Goal: Transaction & Acquisition: Purchase product/service

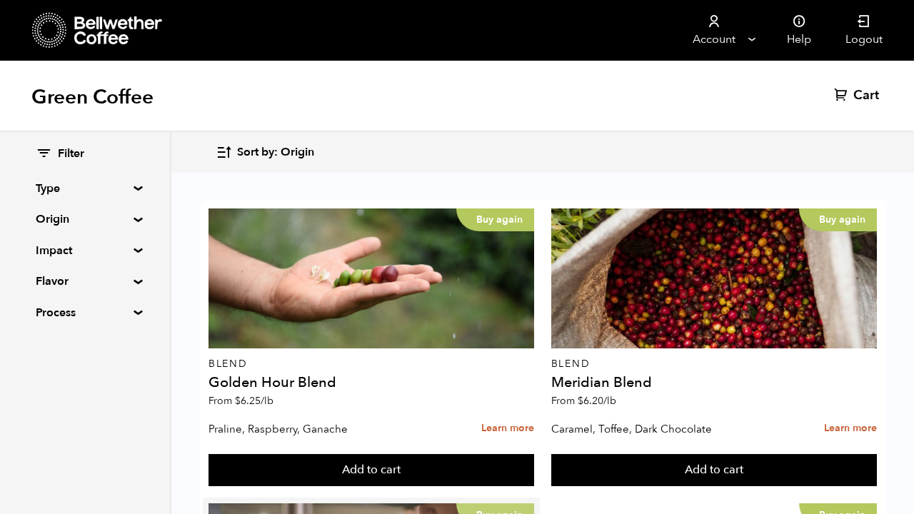
scroll to position [287, 0]
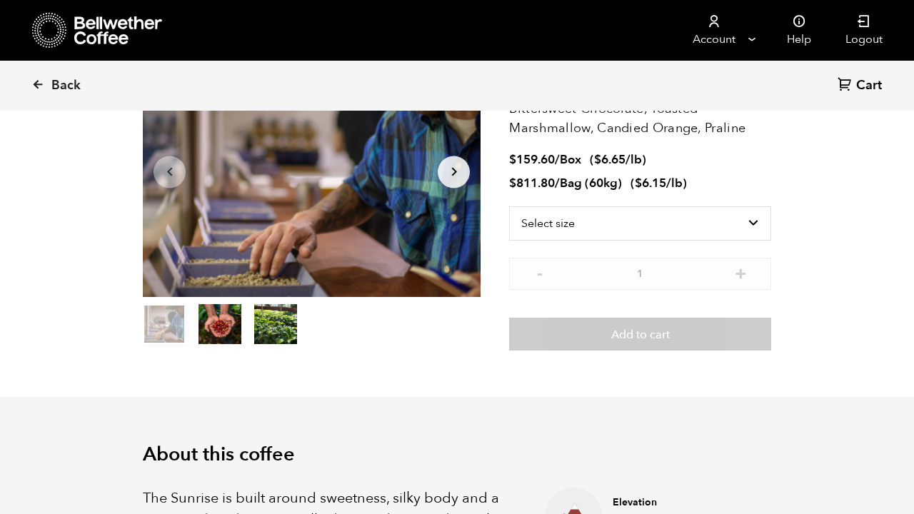
scroll to position [621, 611]
select select "box"
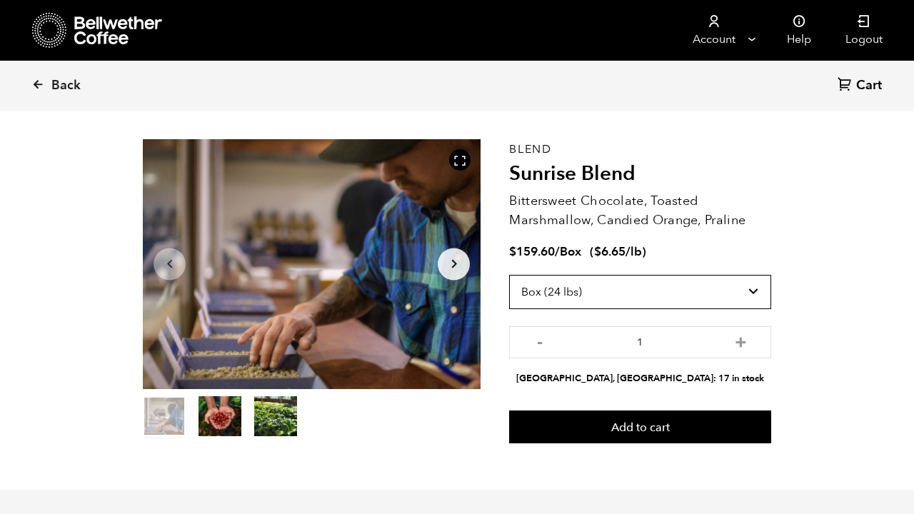
scroll to position [48, 0]
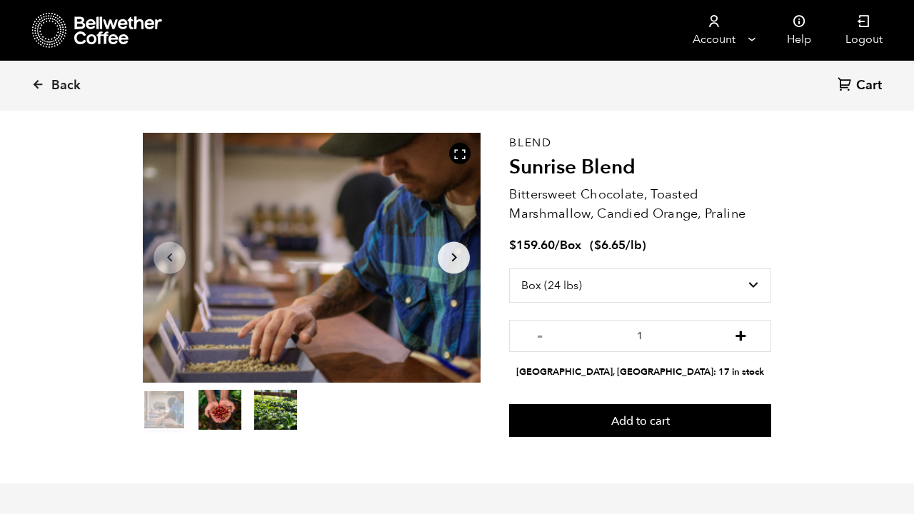
click at [741, 332] on button "+" at bounding box center [741, 334] width 18 height 14
type input "2"
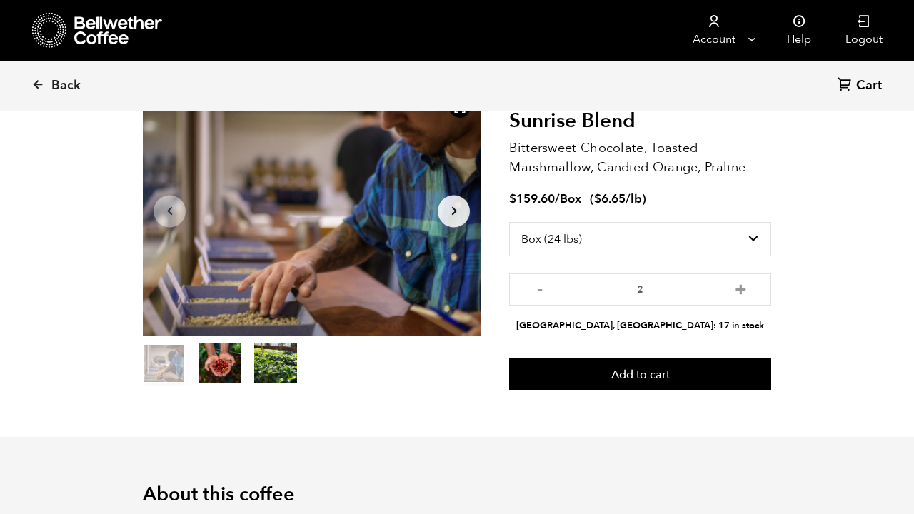
scroll to position [96, 0]
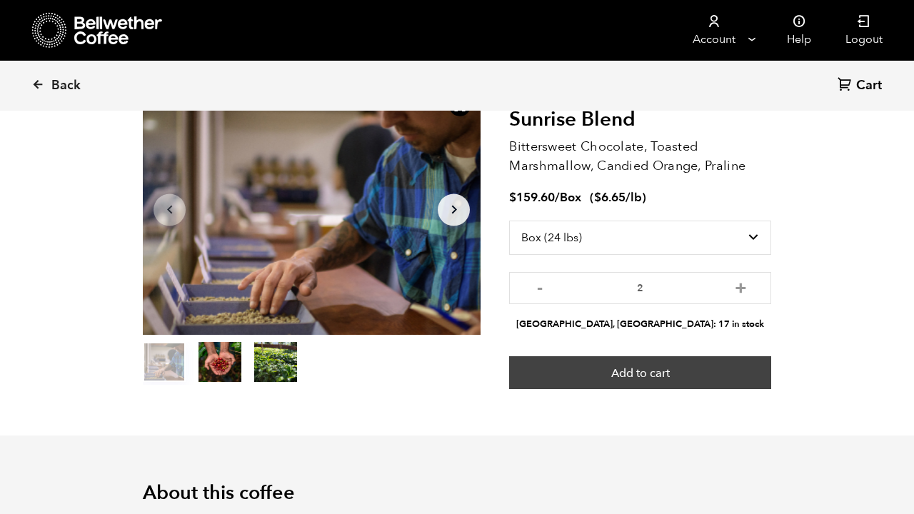
click at [613, 361] on button "Add to cart" at bounding box center [640, 372] width 262 height 33
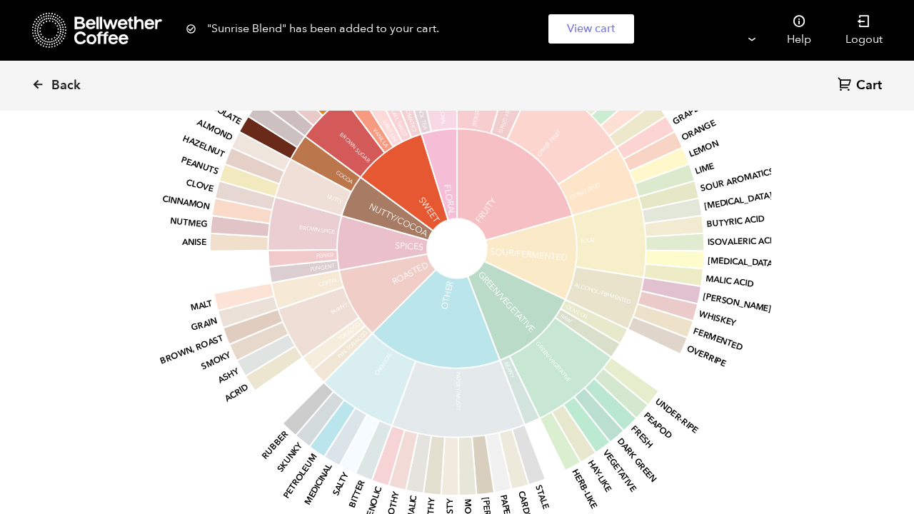
scroll to position [1239, 0]
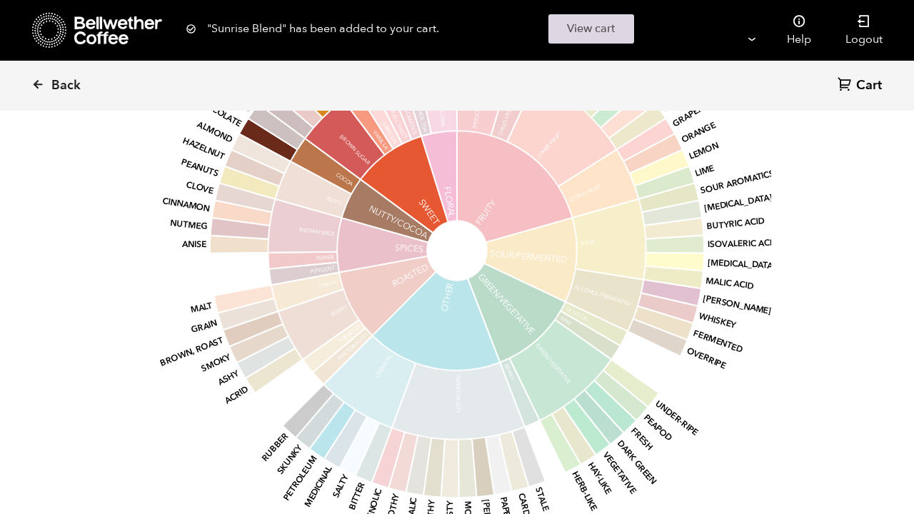
click at [579, 43] on link "View cart" at bounding box center [591, 28] width 86 height 29
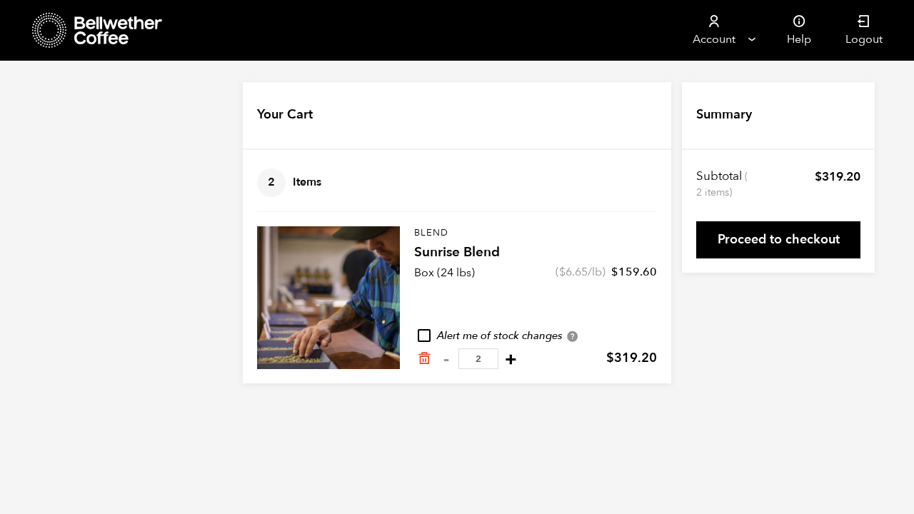
click at [502, 359] on button "+" at bounding box center [511, 359] width 18 height 14
type input "3"
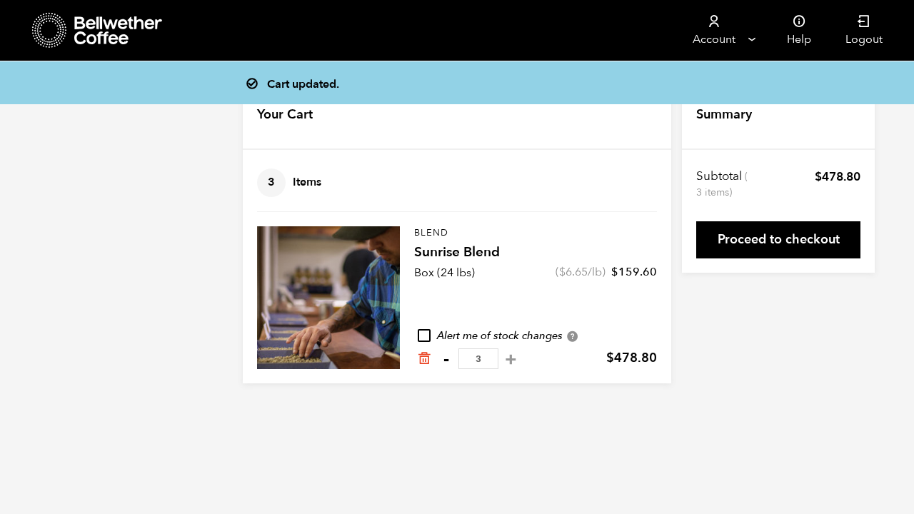
click at [445, 355] on button "-" at bounding box center [446, 359] width 18 height 14
type input "2"
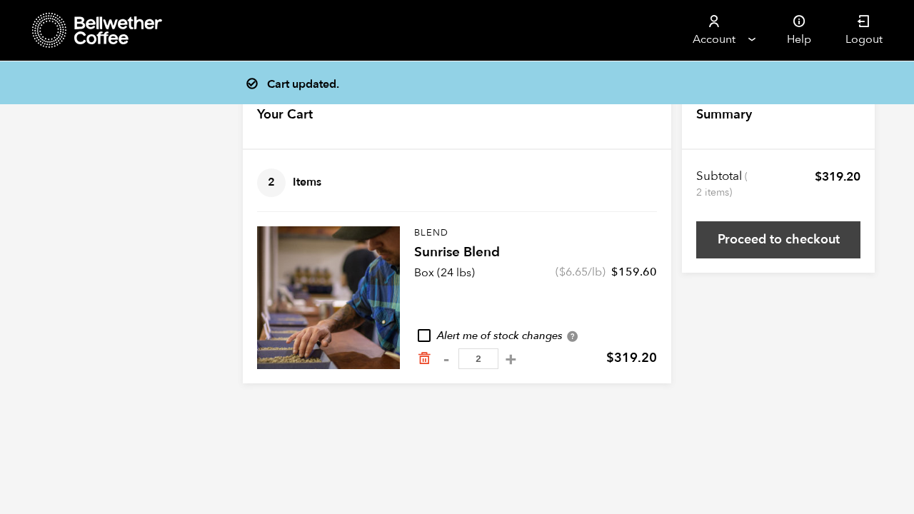
click at [786, 234] on link "Proceed to checkout" at bounding box center [778, 239] width 164 height 37
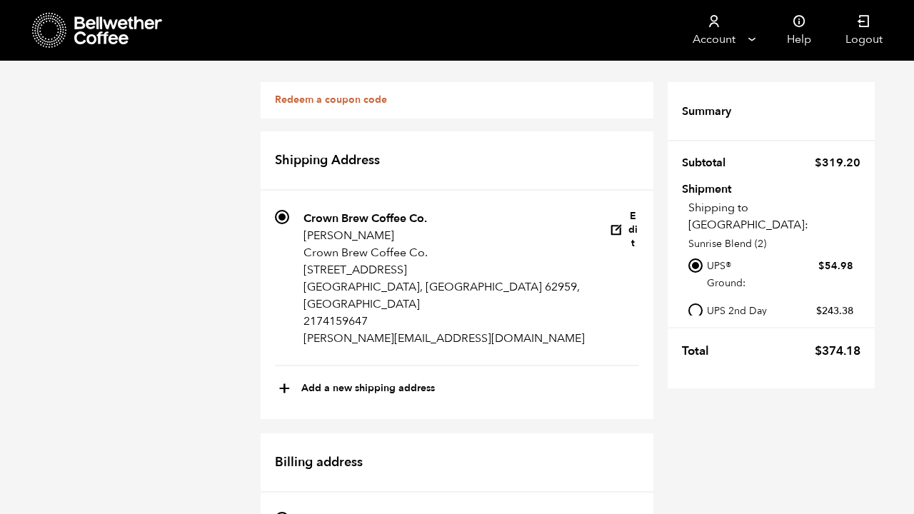
scroll to position [413, 0]
radio input "true"
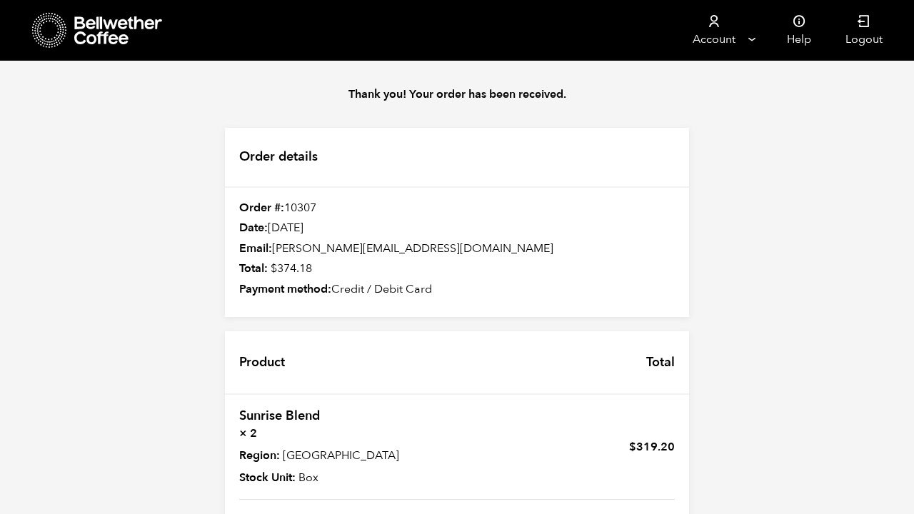
click at [810, 233] on div "Thank you! Your order has been received. Order details Order #: 10307 Date: [DA…" at bounding box center [457, 368] width 914 height 615
